Goal: Task Accomplishment & Management: Use online tool/utility

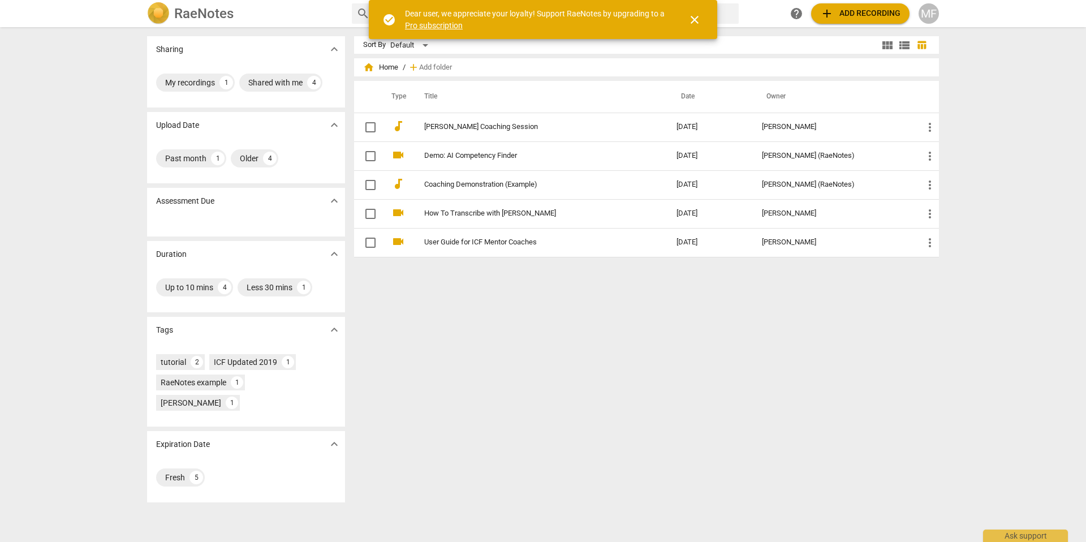
click at [691, 21] on span "close" at bounding box center [695, 20] width 14 height 14
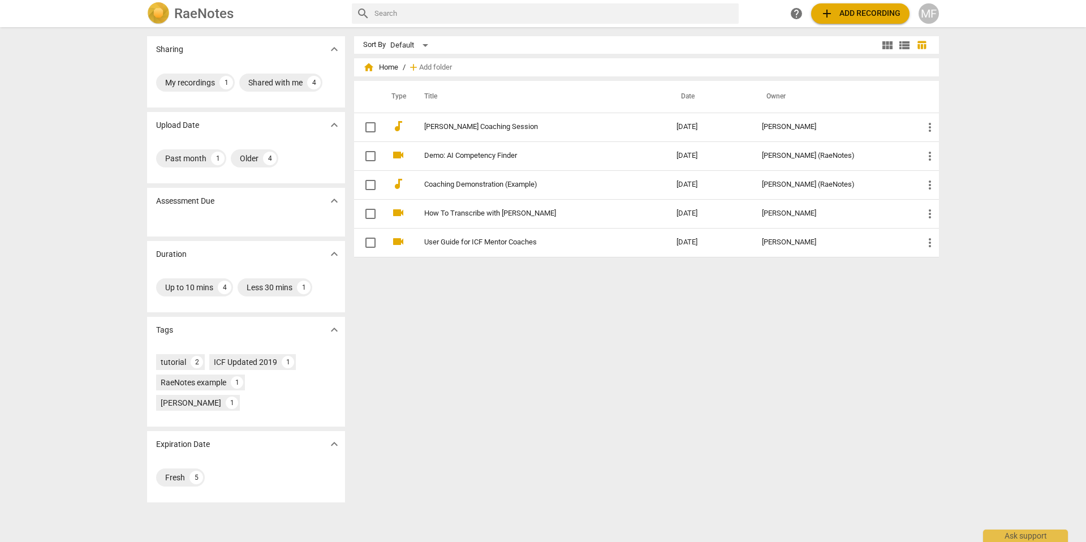
click at [842, 15] on span "add Add recording" at bounding box center [860, 14] width 80 height 14
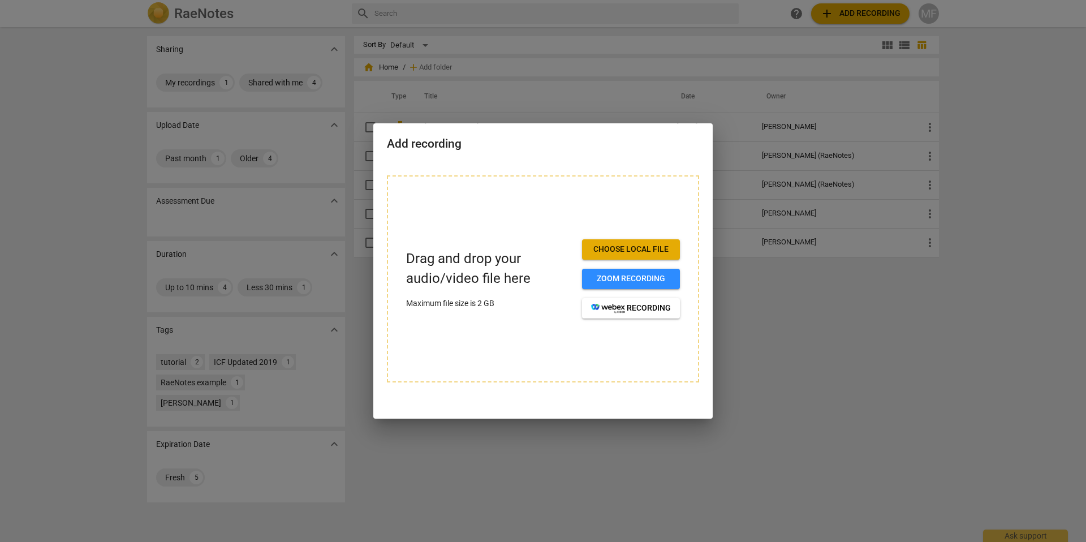
click at [644, 251] on span "Choose local file" at bounding box center [631, 249] width 80 height 11
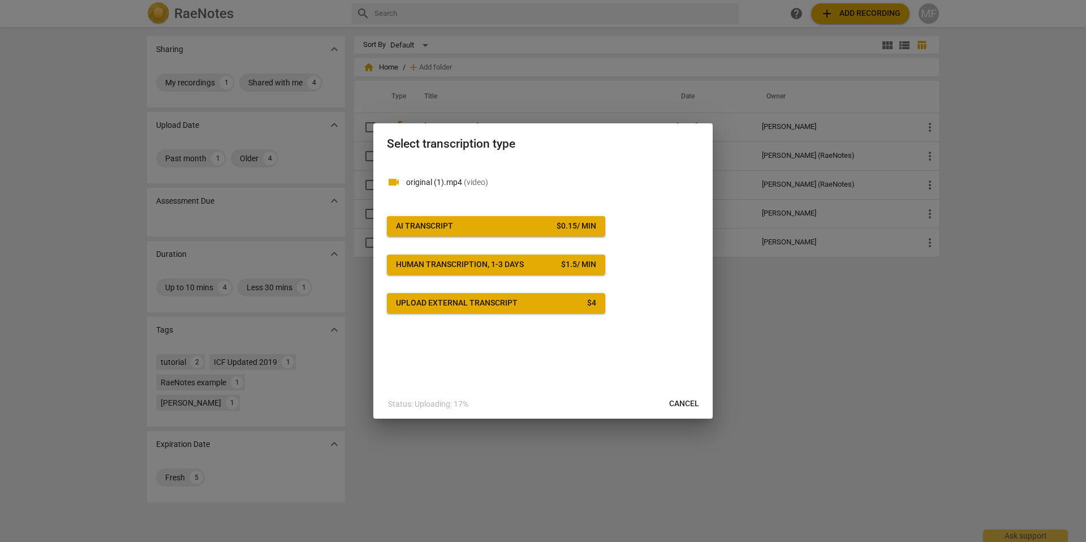
click at [579, 230] on div "$ 0.15 / min" at bounding box center [577, 226] width 40 height 11
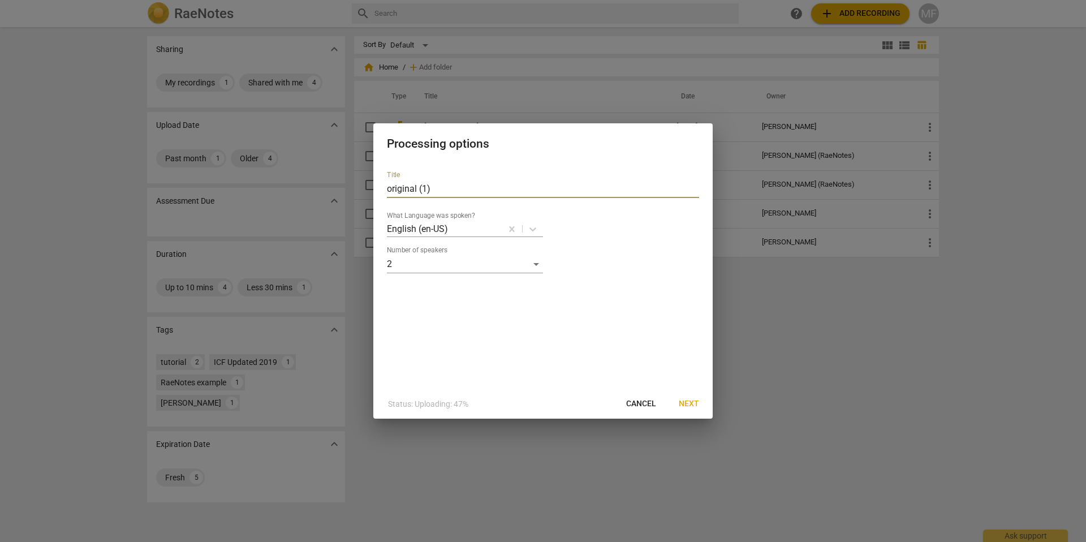
drag, startPoint x: 429, startPoint y: 191, endPoint x: 367, endPoint y: 191, distance: 62.8
click at [367, 191] on div "Processing options Title original (1) What Language was spoken? English (en-US)…" at bounding box center [543, 271] width 1086 height 542
type input "[PERSON_NAME] Mentor Session 3"
click at [690, 400] on span "Next" at bounding box center [689, 403] width 20 height 11
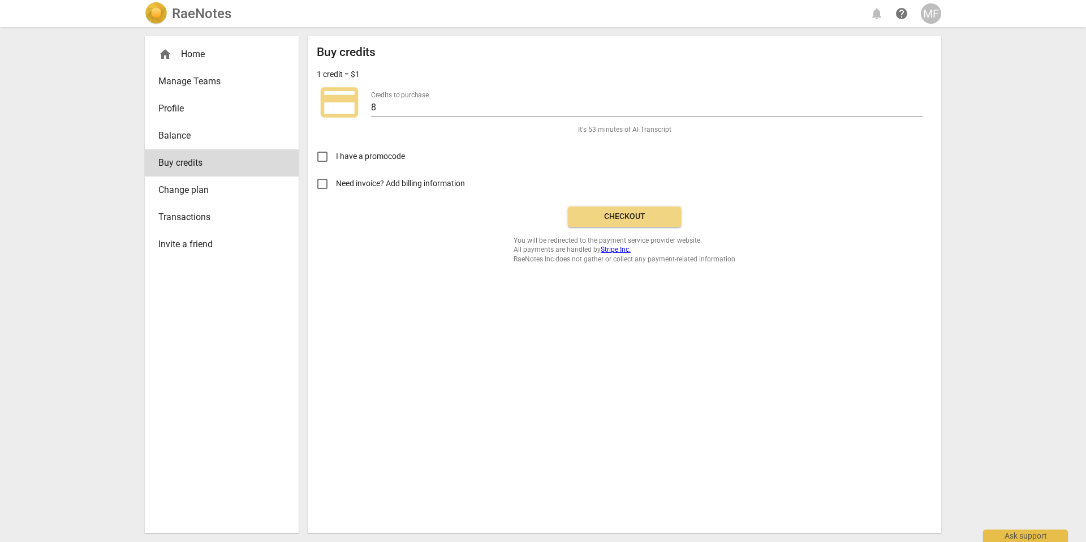
click at [613, 219] on span "Checkout" at bounding box center [624, 216] width 95 height 11
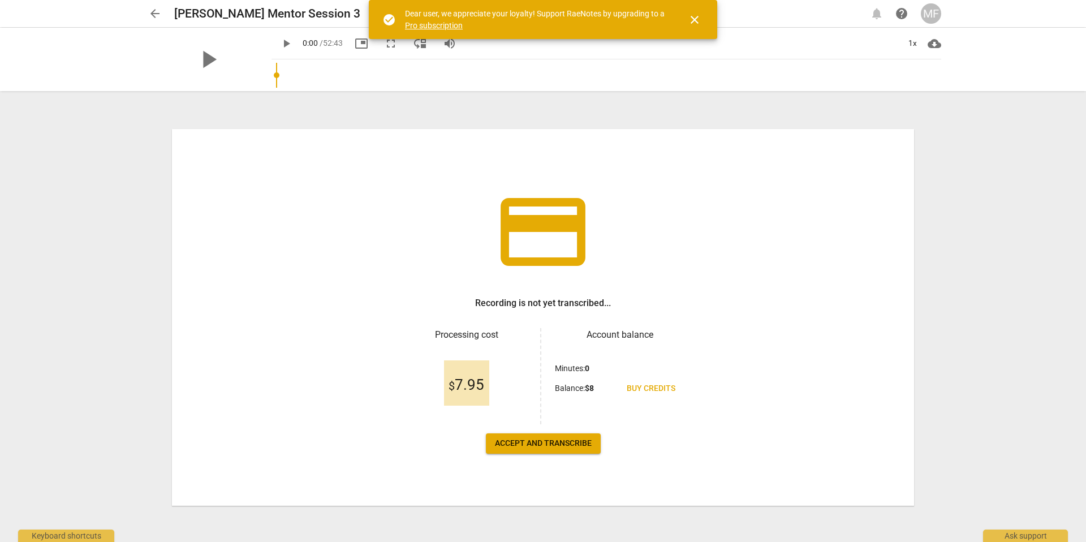
click at [696, 16] on span "close" at bounding box center [695, 20] width 14 height 14
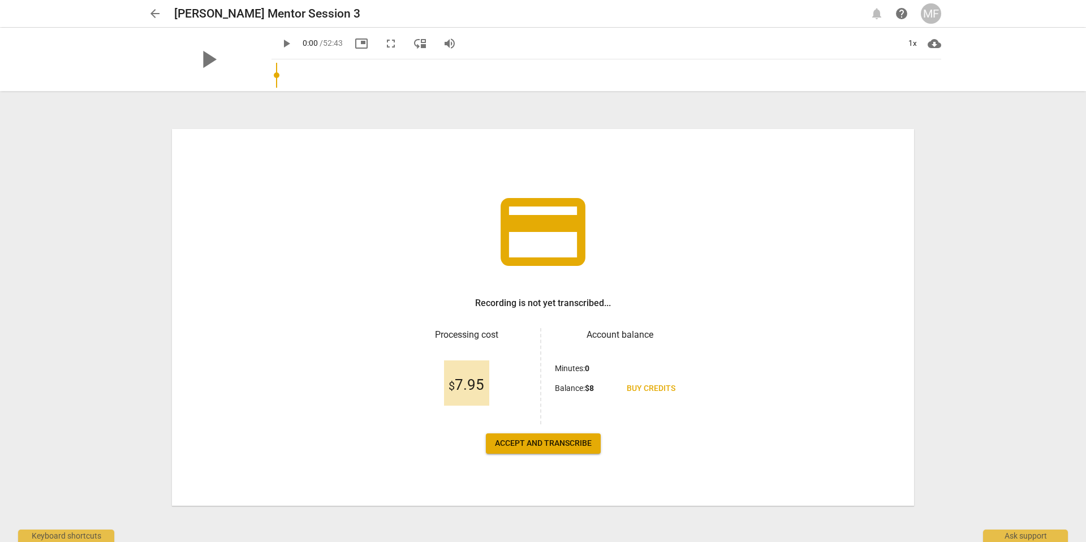
click at [931, 8] on div "MF" at bounding box center [931, 13] width 20 height 20
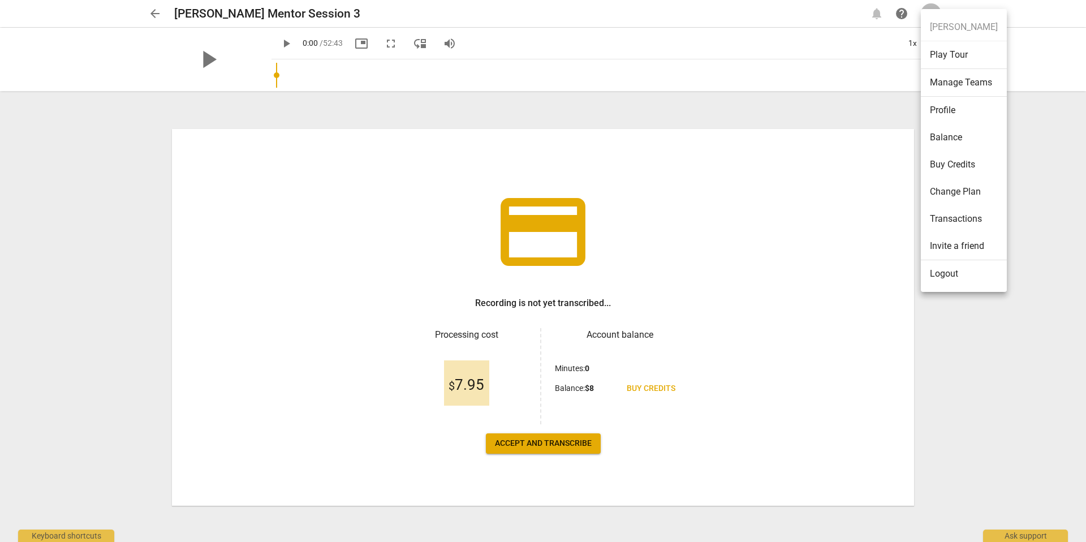
click at [984, 212] on li "Transactions" at bounding box center [964, 218] width 86 height 27
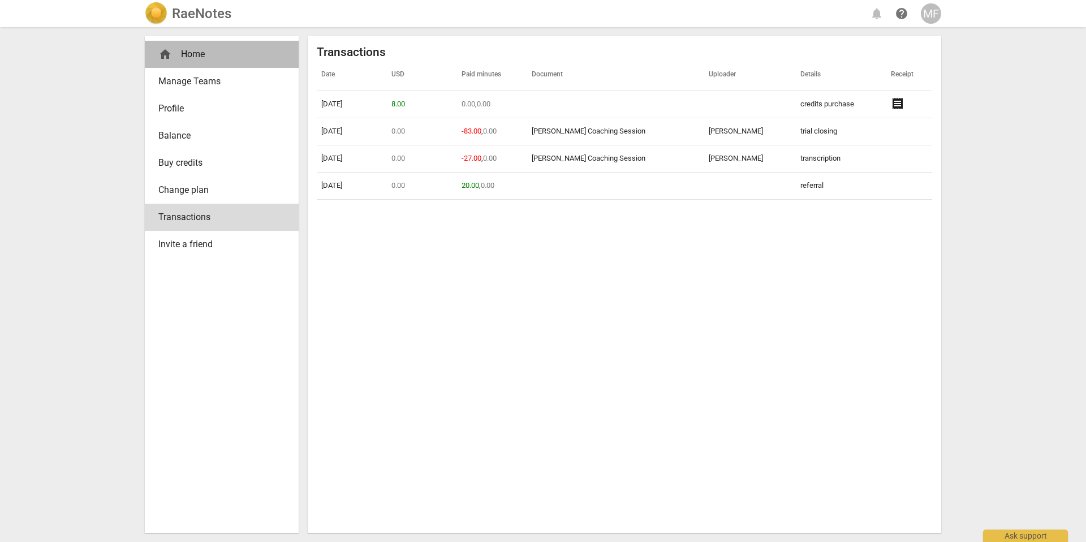
click at [203, 55] on div "home Home" at bounding box center [217, 55] width 118 height 14
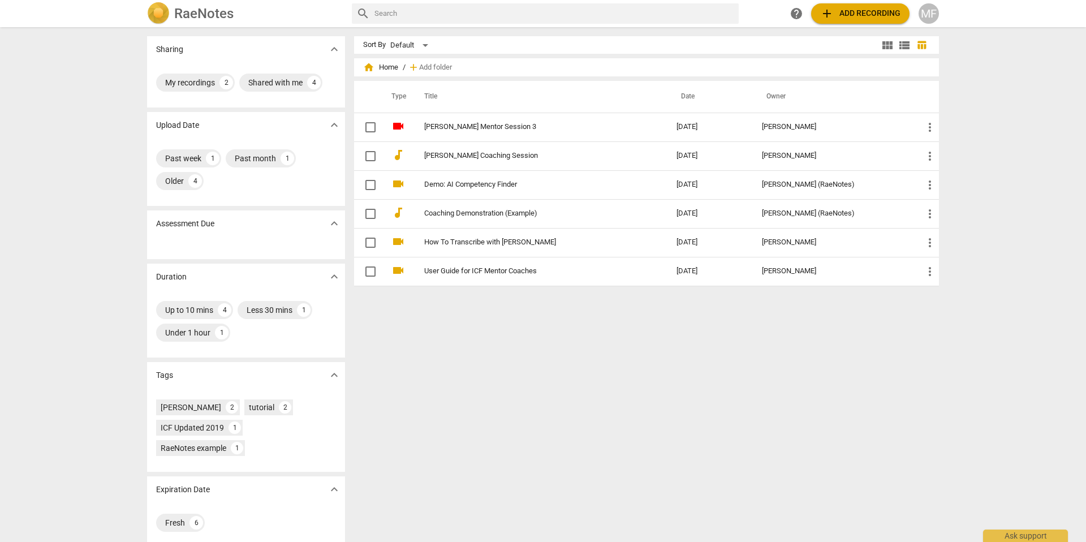
click at [906, 42] on span "view_list" at bounding box center [905, 45] width 14 height 14
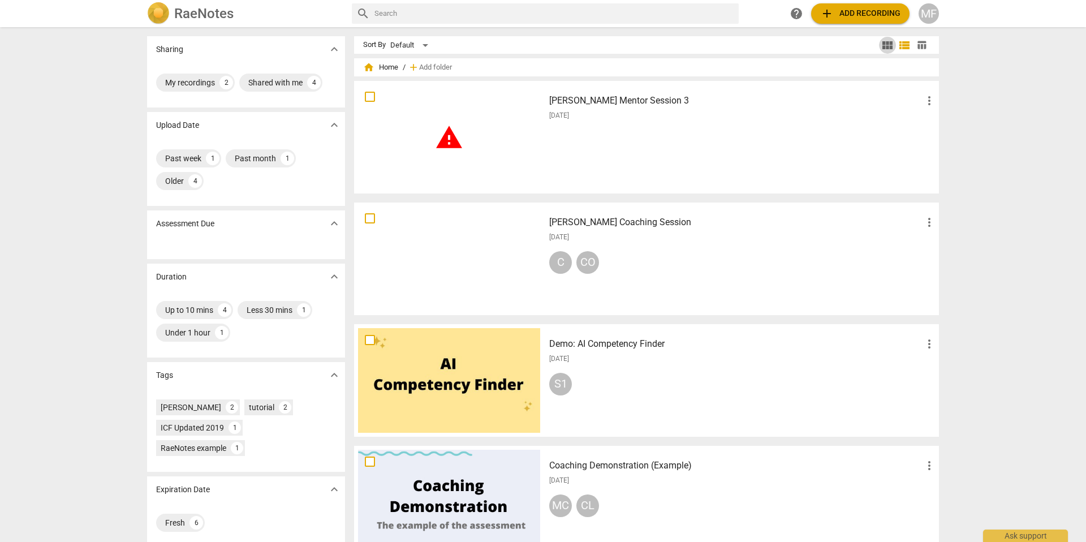
click at [884, 42] on span "view_module" at bounding box center [888, 45] width 14 height 14
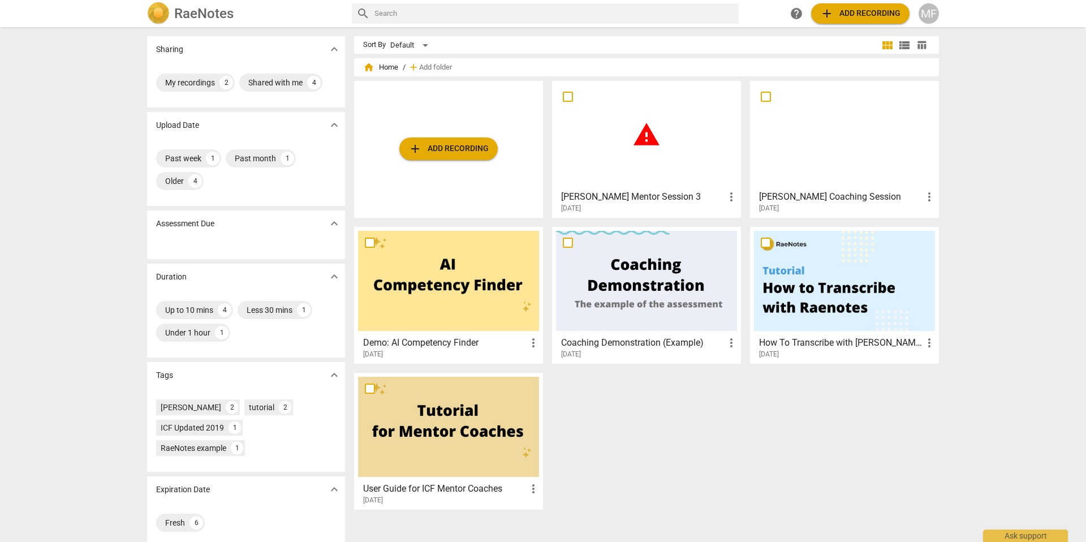
click at [917, 44] on span "table_chart" at bounding box center [921, 45] width 11 height 11
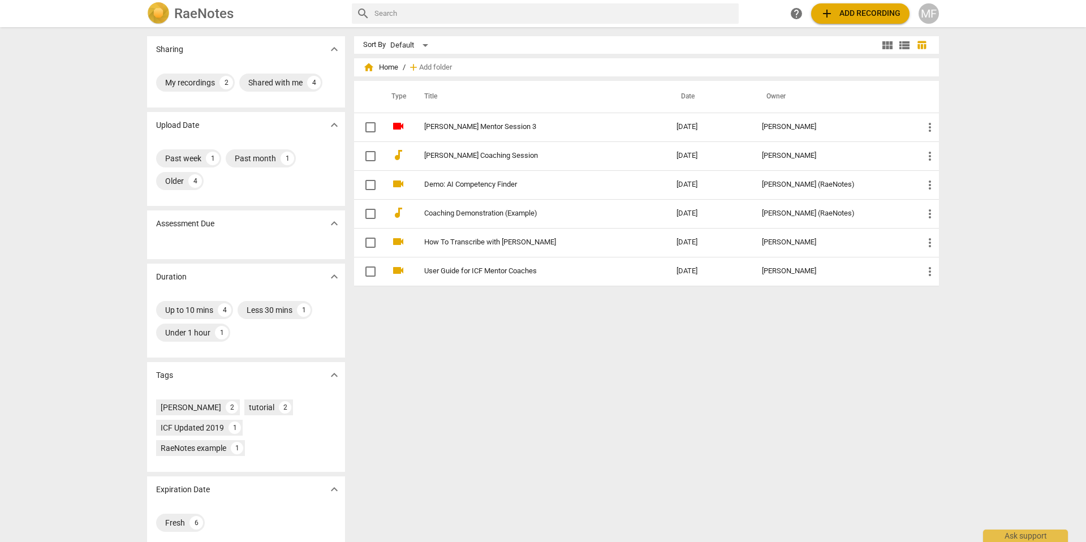
click at [923, 17] on div "MF" at bounding box center [929, 13] width 20 height 20
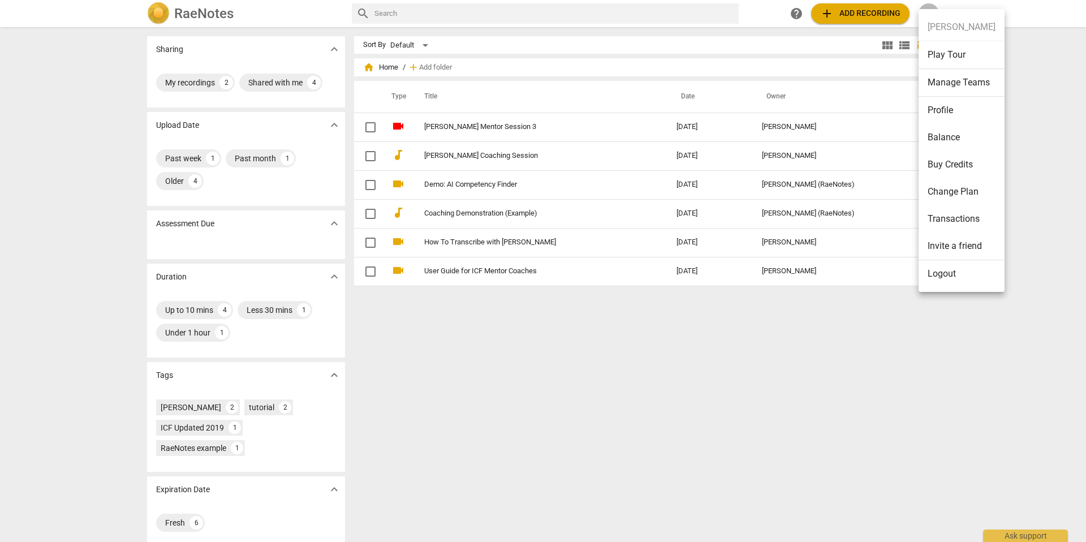
click at [943, 108] on li "Profile" at bounding box center [962, 110] width 86 height 27
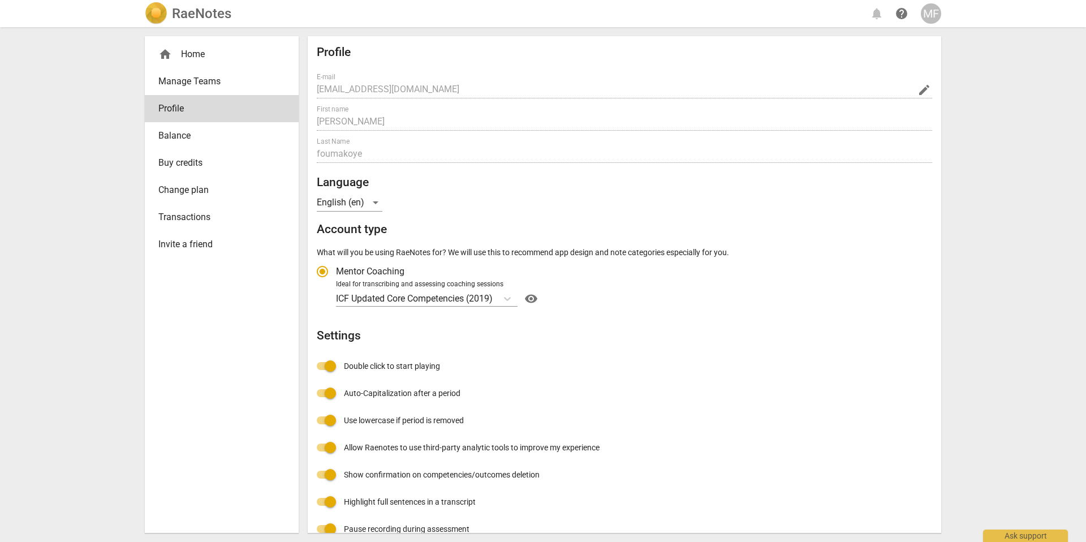
radio input "false"
click at [197, 140] on span "Balance" at bounding box center [217, 136] width 118 height 14
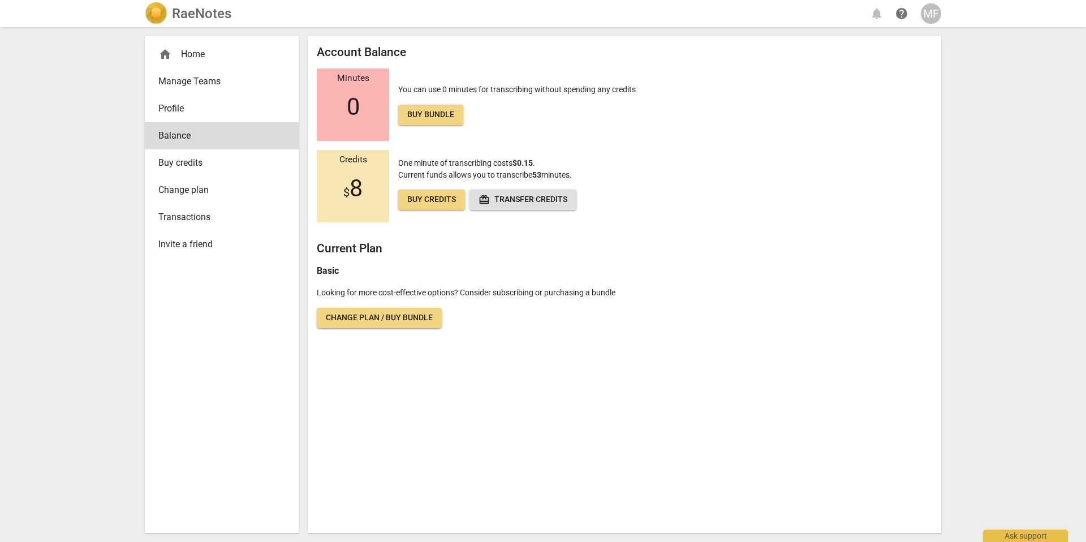
click at [206, 158] on span "Buy credits" at bounding box center [217, 163] width 118 height 14
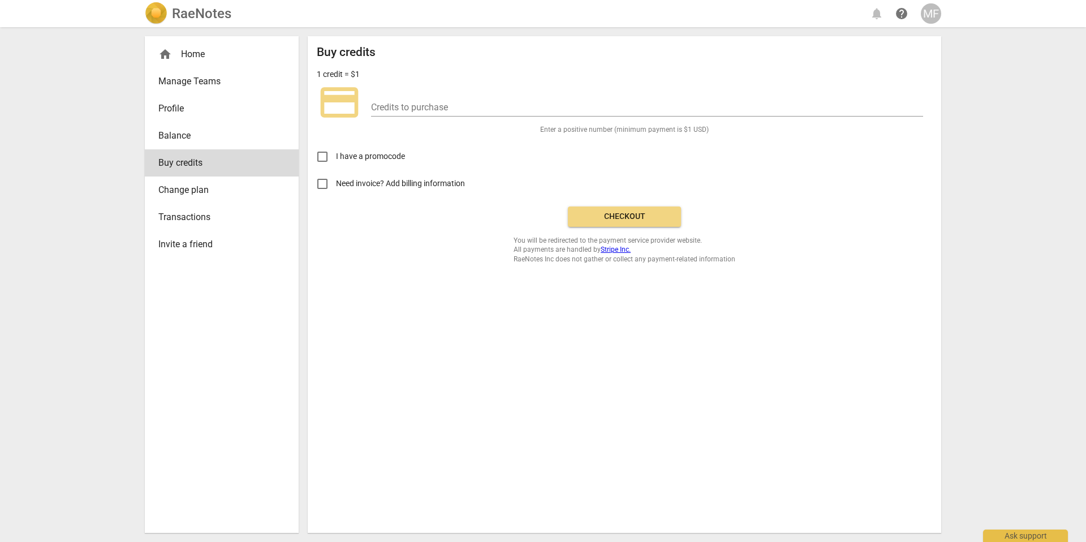
click at [216, 187] on span "Change plan" at bounding box center [217, 190] width 118 height 14
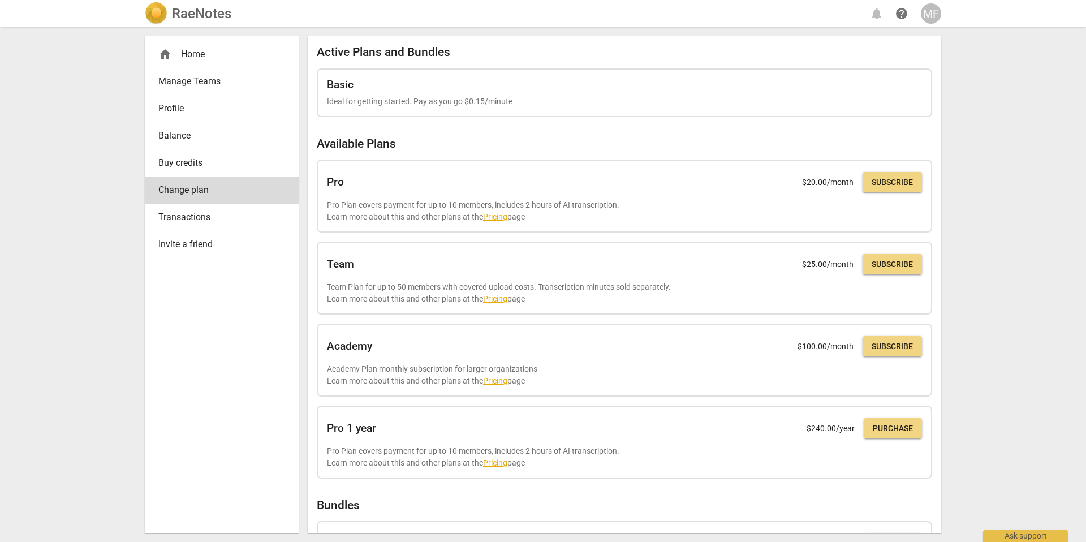
click at [225, 215] on span "Transactions" at bounding box center [217, 217] width 118 height 14
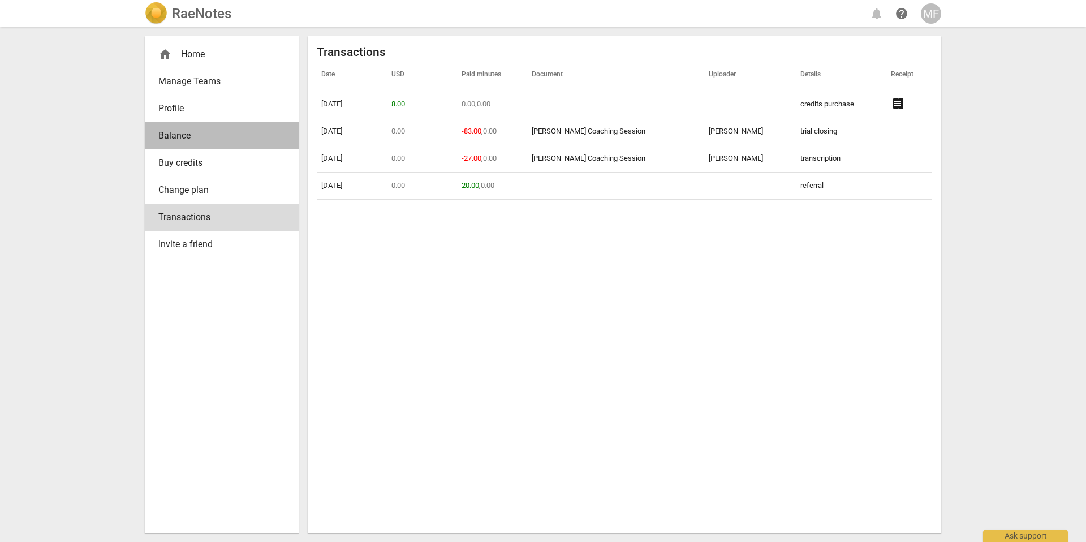
click at [206, 130] on span "Balance" at bounding box center [217, 136] width 118 height 14
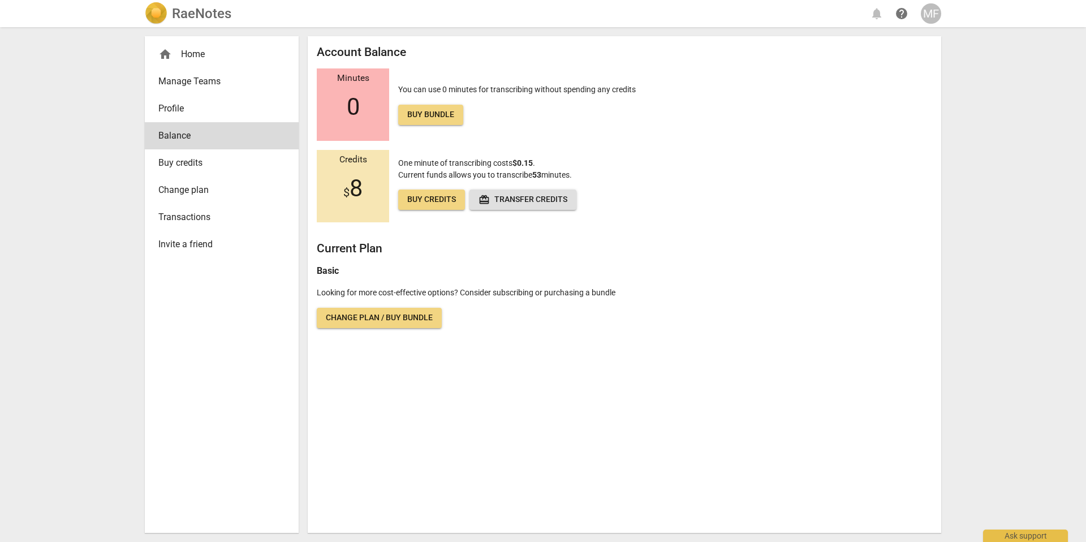
click at [357, 188] on span "$ 8" at bounding box center [352, 188] width 19 height 27
click at [218, 170] on link "Buy credits" at bounding box center [222, 162] width 154 height 27
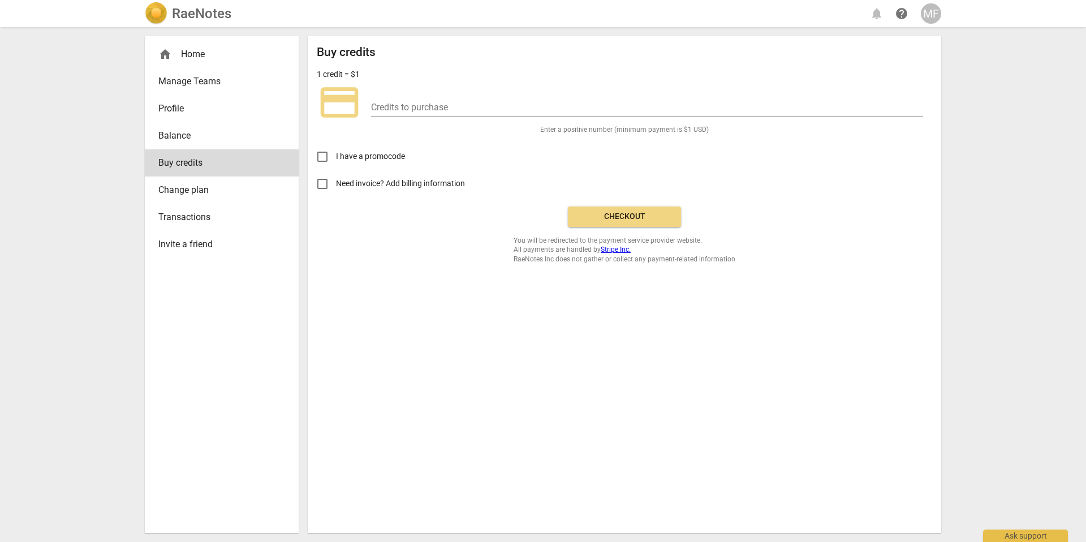
click at [881, 15] on div "RaeNotes notifications help MF" at bounding box center [543, 13] width 796 height 23
click at [875, 15] on div "RaeNotes notifications help MF" at bounding box center [543, 13] width 796 height 23
click at [903, 12] on span "help" at bounding box center [902, 14] width 14 height 14
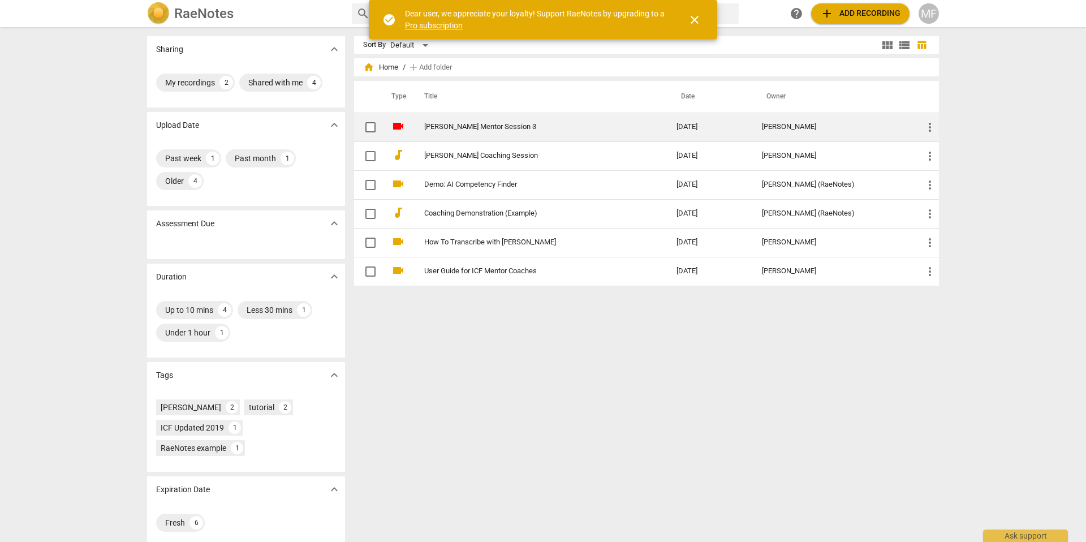
click at [475, 123] on link "[PERSON_NAME] Mentor Session 3" at bounding box center [530, 127] width 212 height 8
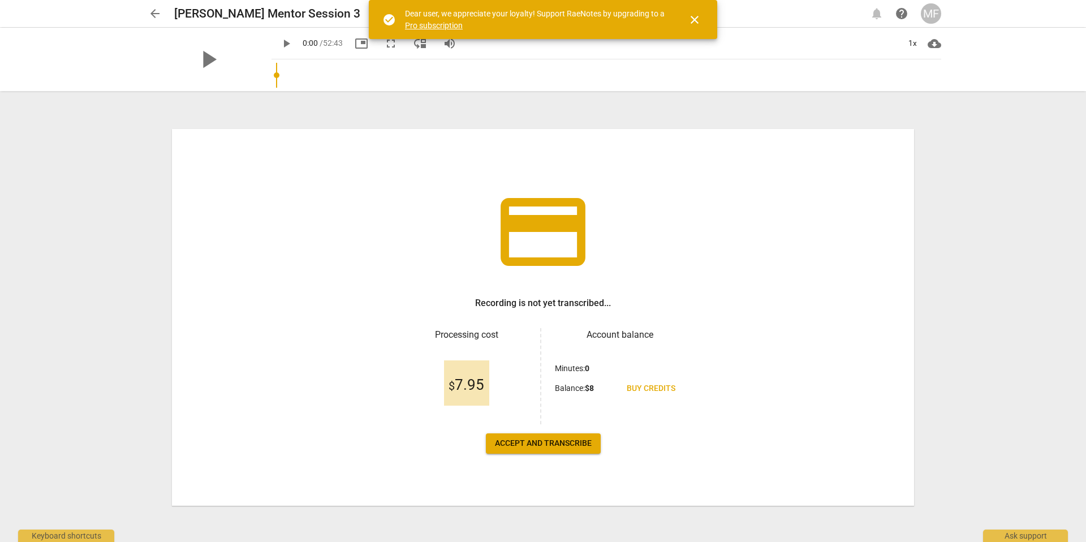
click at [162, 14] on span "arrow_back" at bounding box center [155, 14] width 20 height 14
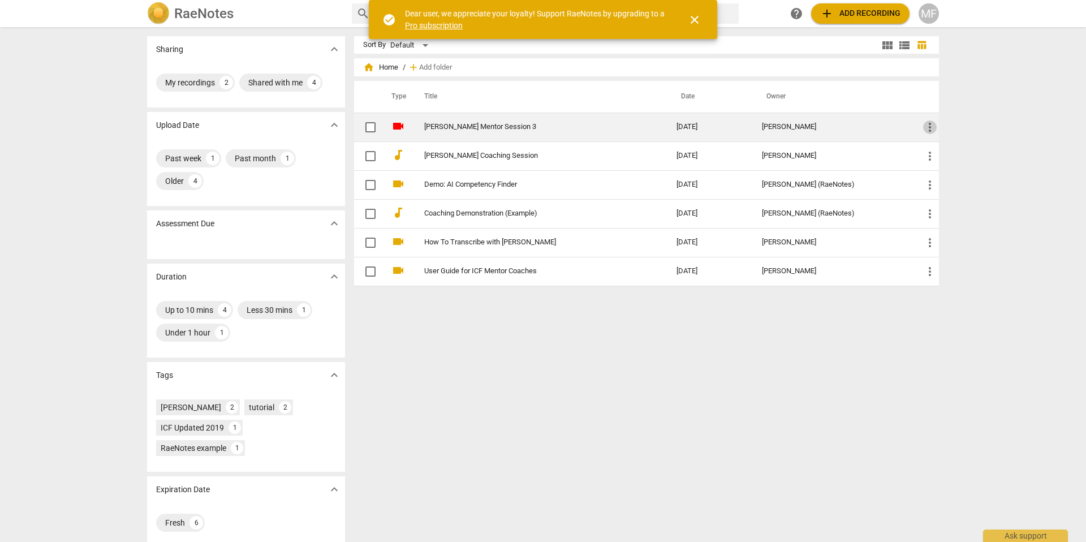
click at [928, 126] on span "more_vert" at bounding box center [930, 127] width 14 height 14
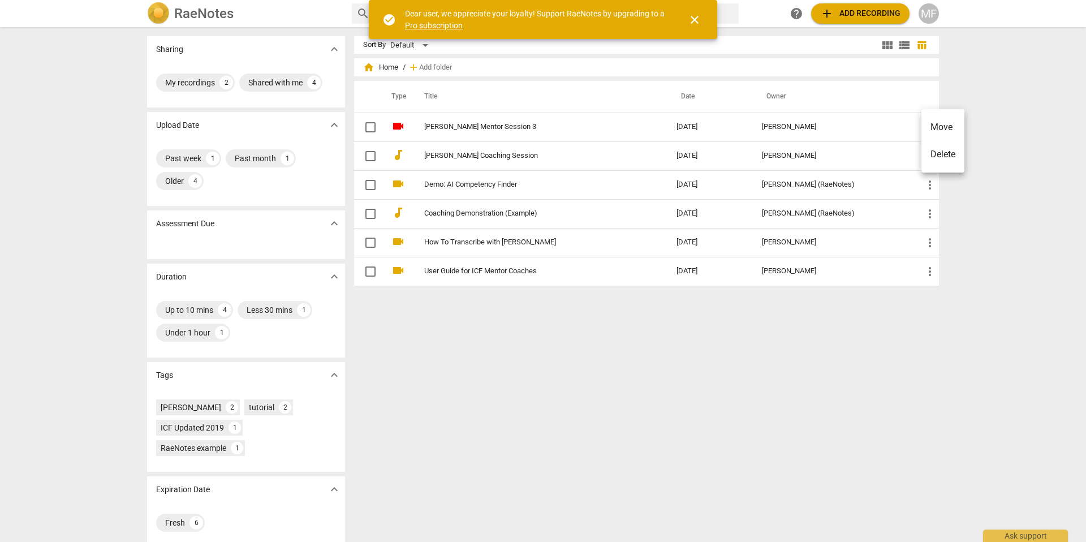
click at [776, 124] on div at bounding box center [543, 271] width 1086 height 542
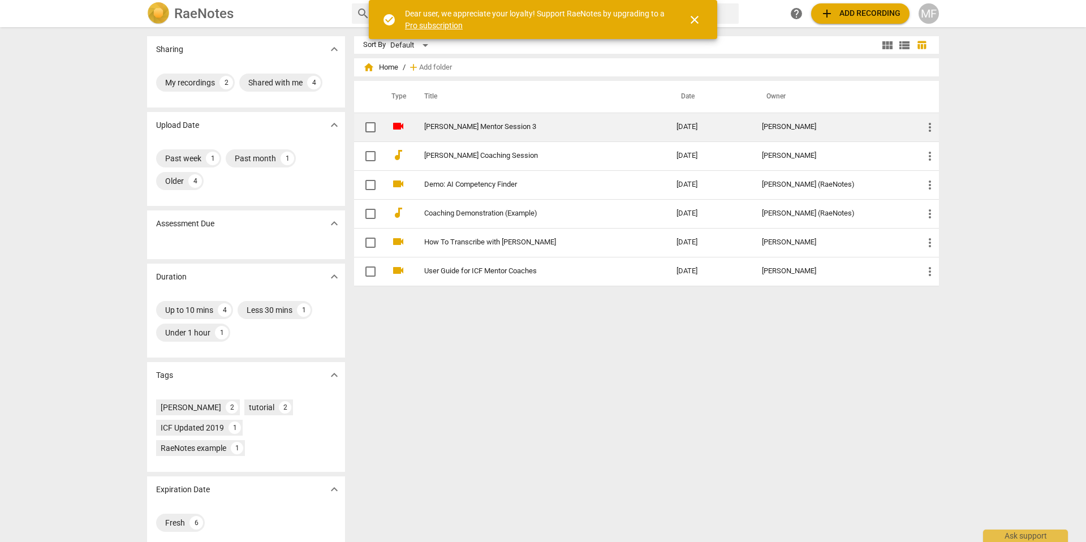
click at [661, 127] on td "[PERSON_NAME] Mentor Session 3" at bounding box center [539, 127] width 257 height 29
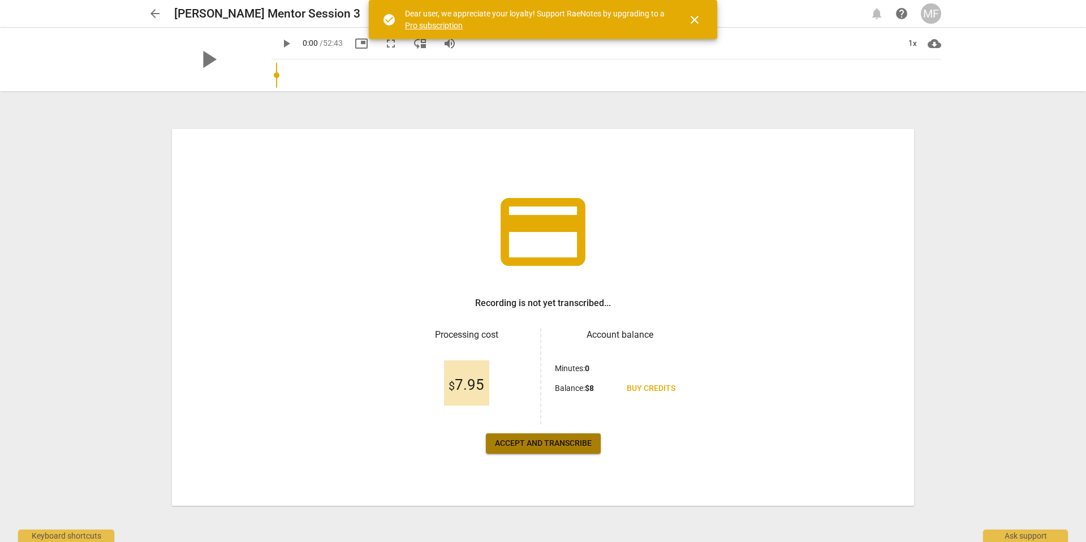
click at [552, 441] on span "Accept and transcribe" at bounding box center [543, 443] width 97 height 11
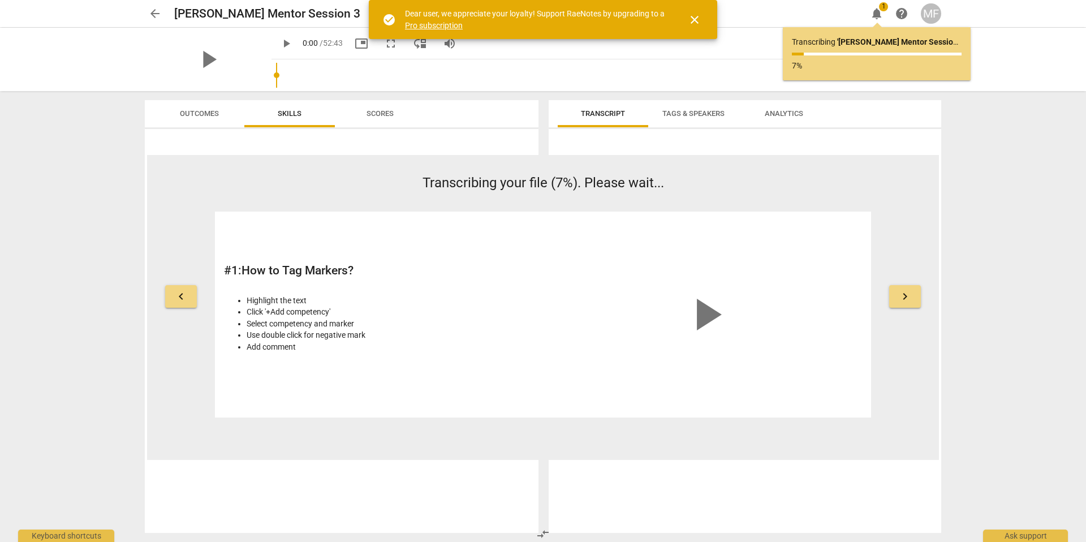
click at [696, 19] on span "close" at bounding box center [695, 20] width 14 height 14
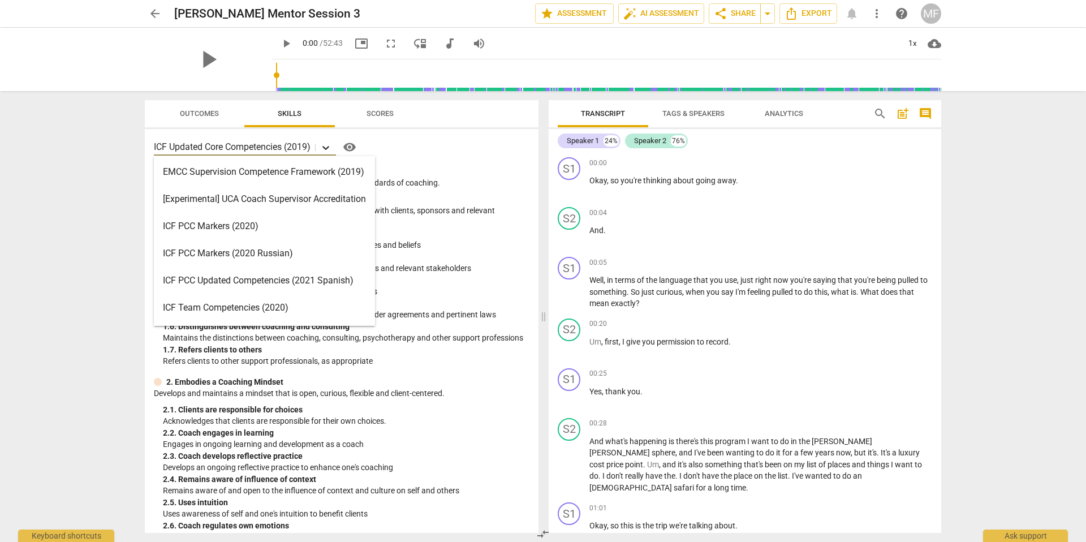
click at [331, 145] on icon at bounding box center [325, 147] width 11 height 11
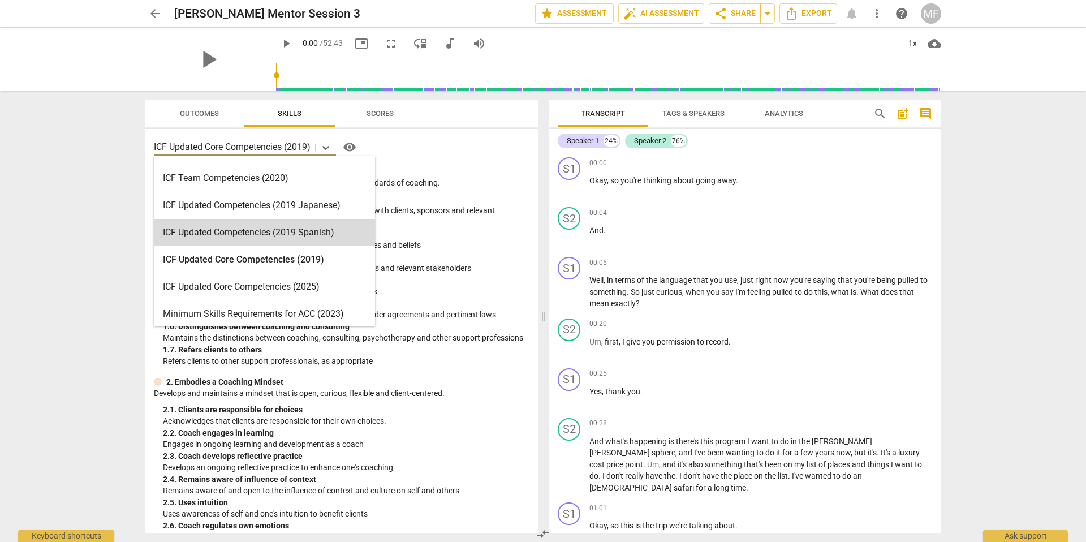
scroll to position [133, 0]
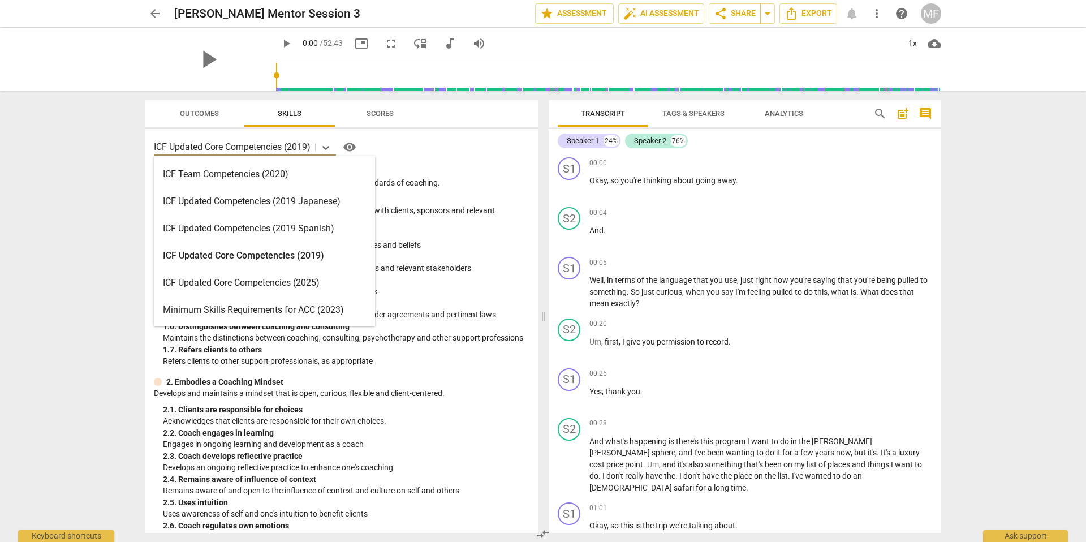
click at [343, 276] on div "ICF Updated Core Competencies (2025)" at bounding box center [264, 282] width 221 height 27
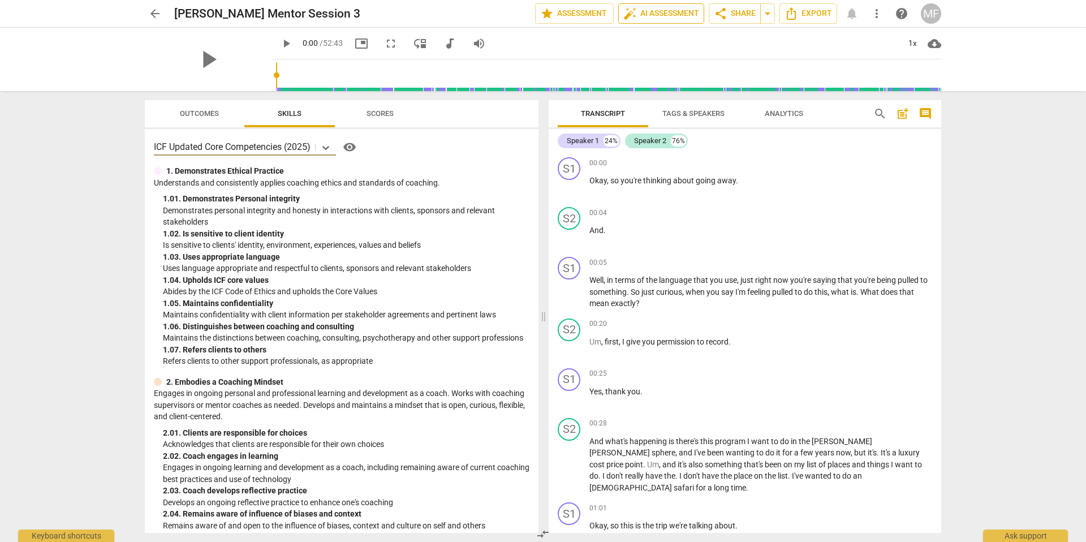
click at [656, 16] on span "auto_fix_high AI Assessment" at bounding box center [661, 14] width 76 height 14
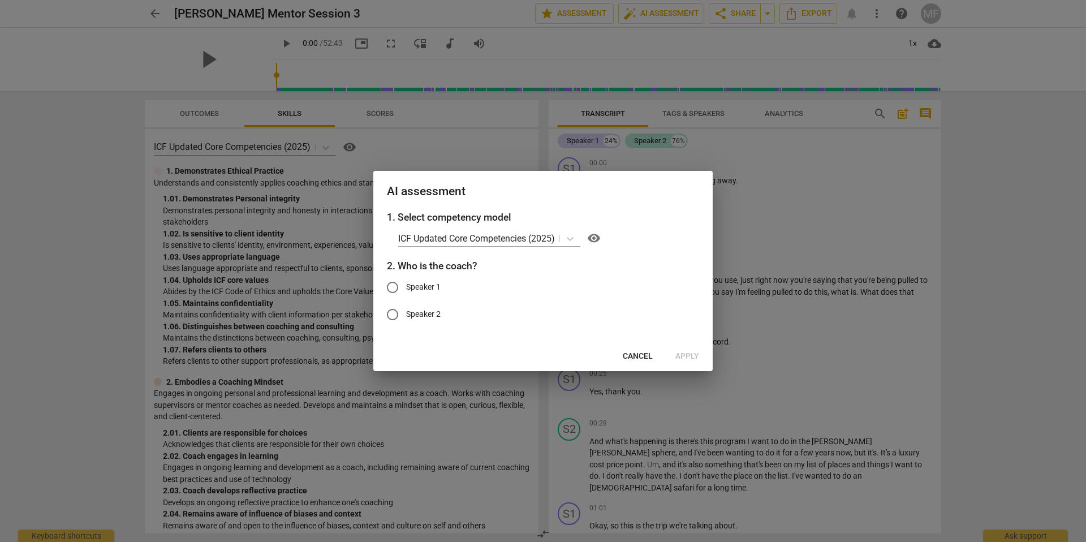
click at [644, 355] on span "Cancel" at bounding box center [638, 356] width 30 height 11
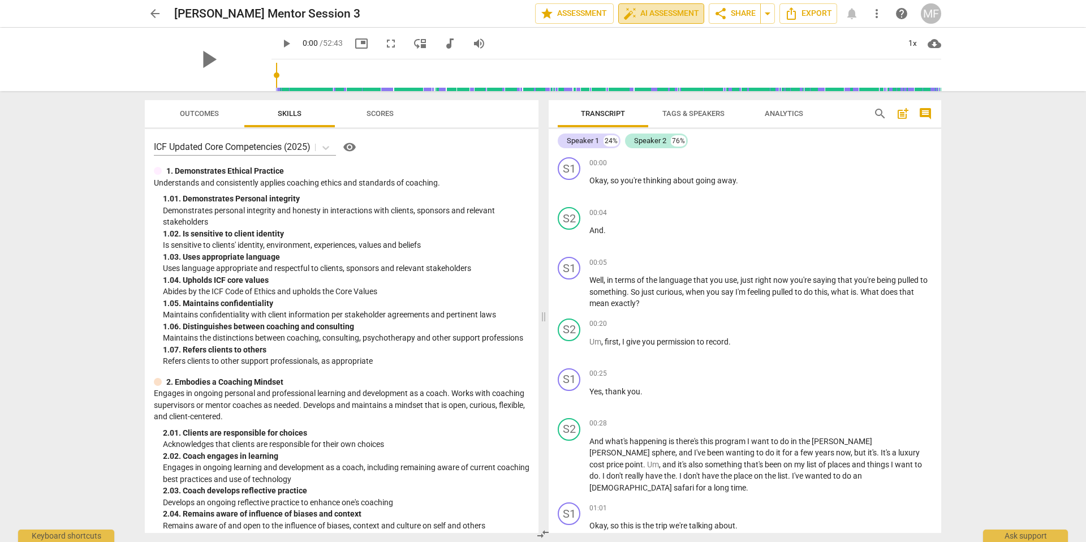
click at [663, 16] on span "auto_fix_high AI Assessment" at bounding box center [661, 14] width 76 height 14
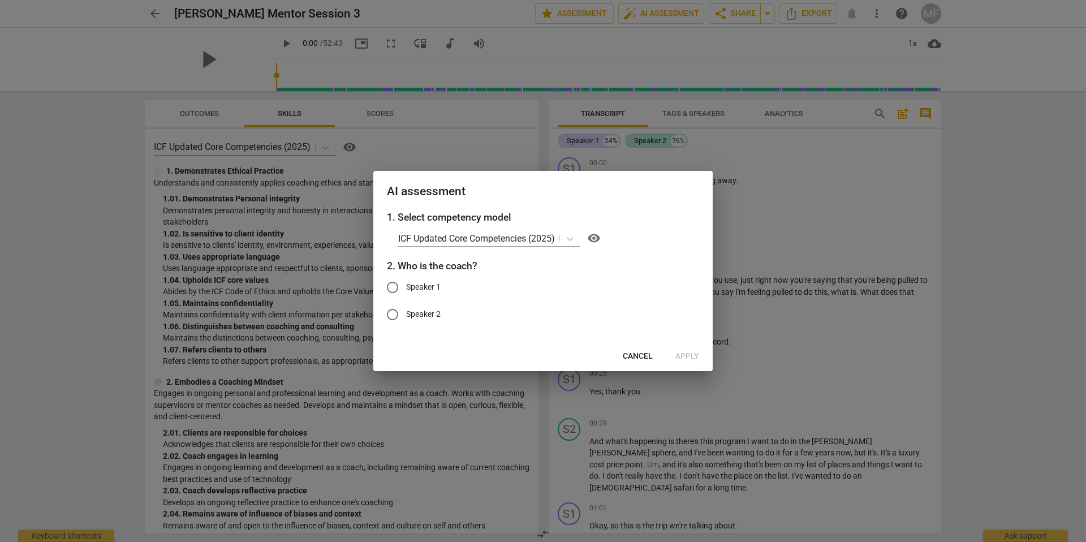
click at [391, 283] on input "Speaker 1" at bounding box center [392, 287] width 27 height 27
radio input "true"
click at [684, 352] on span "Apply" at bounding box center [687, 356] width 24 height 11
